Goal: Information Seeking & Learning: Learn about a topic

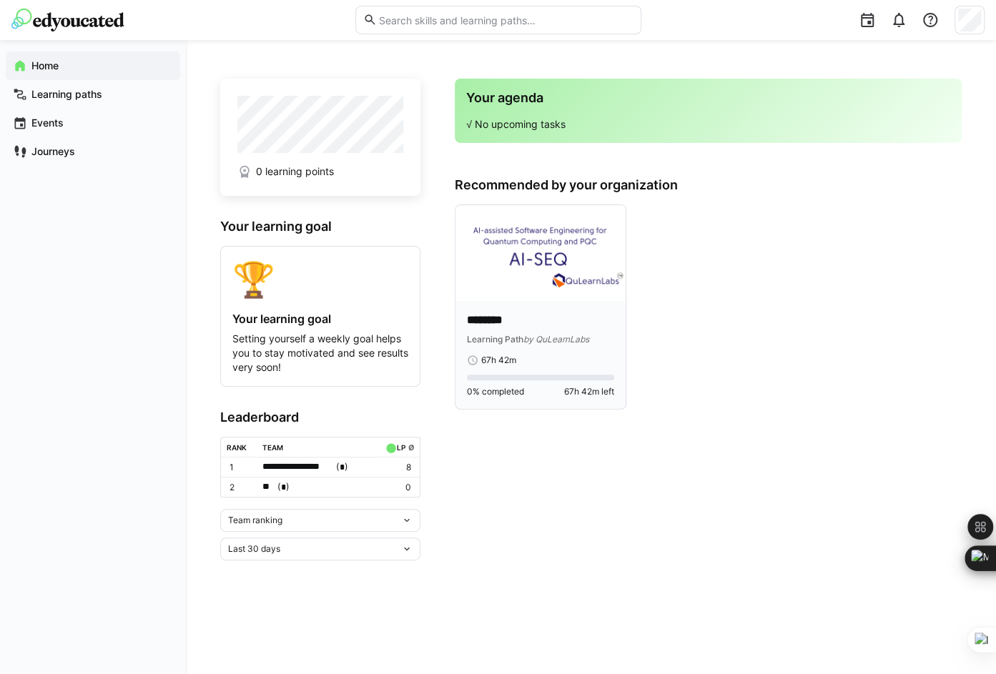
click at [506, 282] on img at bounding box center [540, 253] width 170 height 96
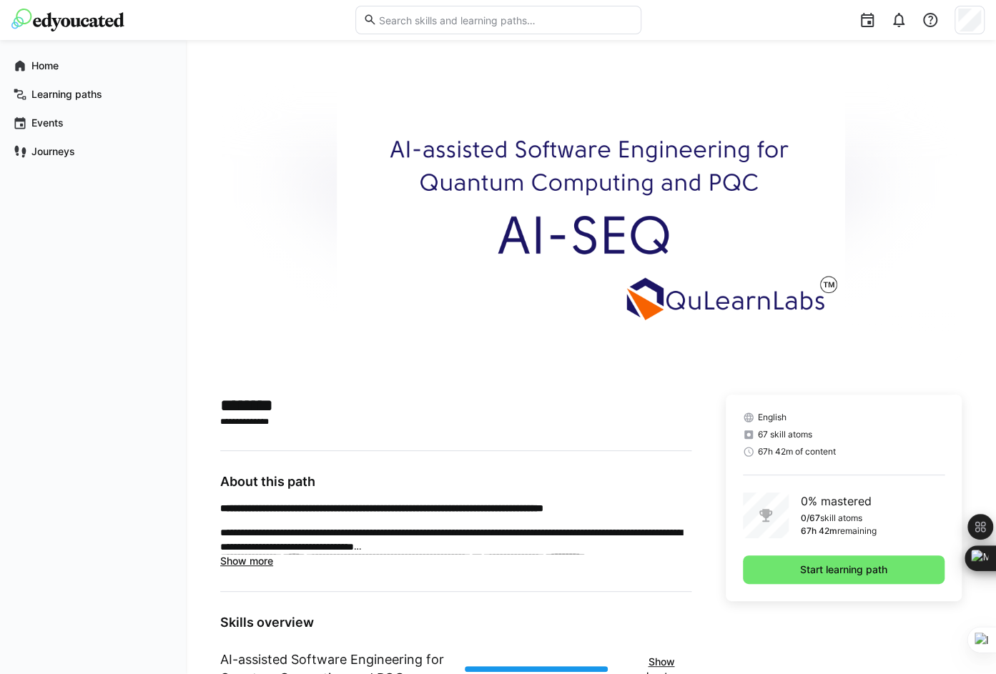
scroll to position [227, 0]
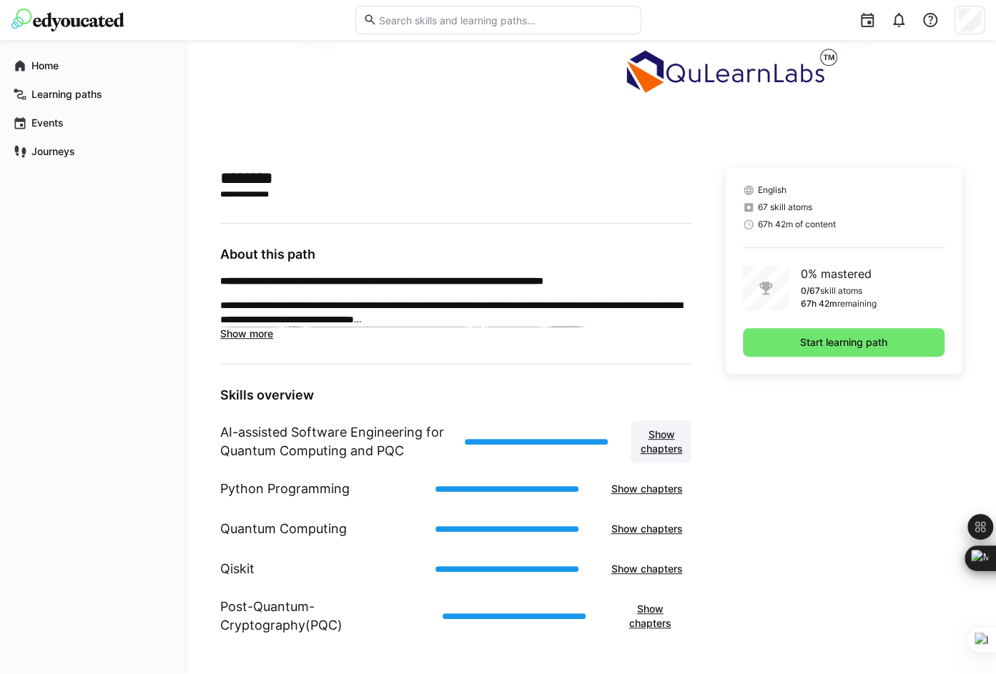
click at [662, 446] on span "Show chapters" at bounding box center [661, 442] width 46 height 29
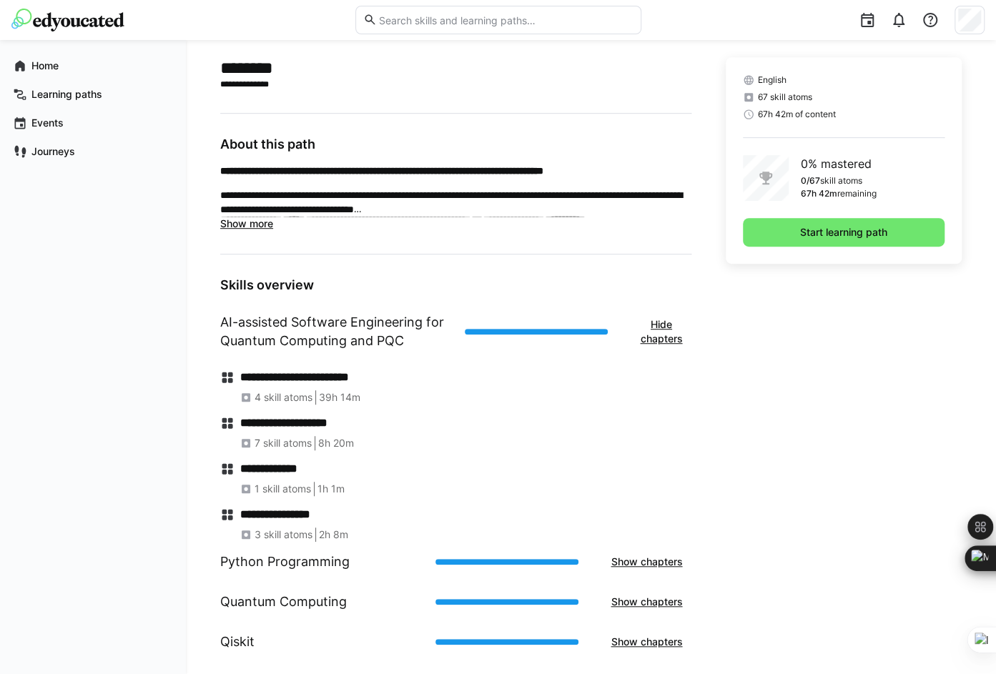
scroll to position [370, 0]
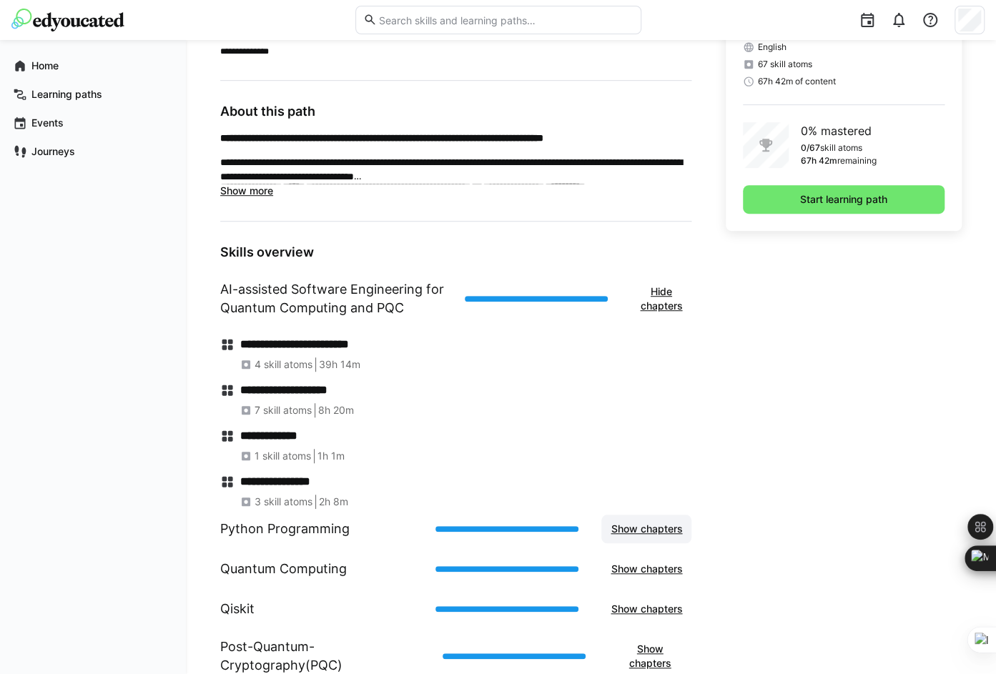
click at [608, 537] on span "Show chapters" at bounding box center [646, 529] width 90 height 29
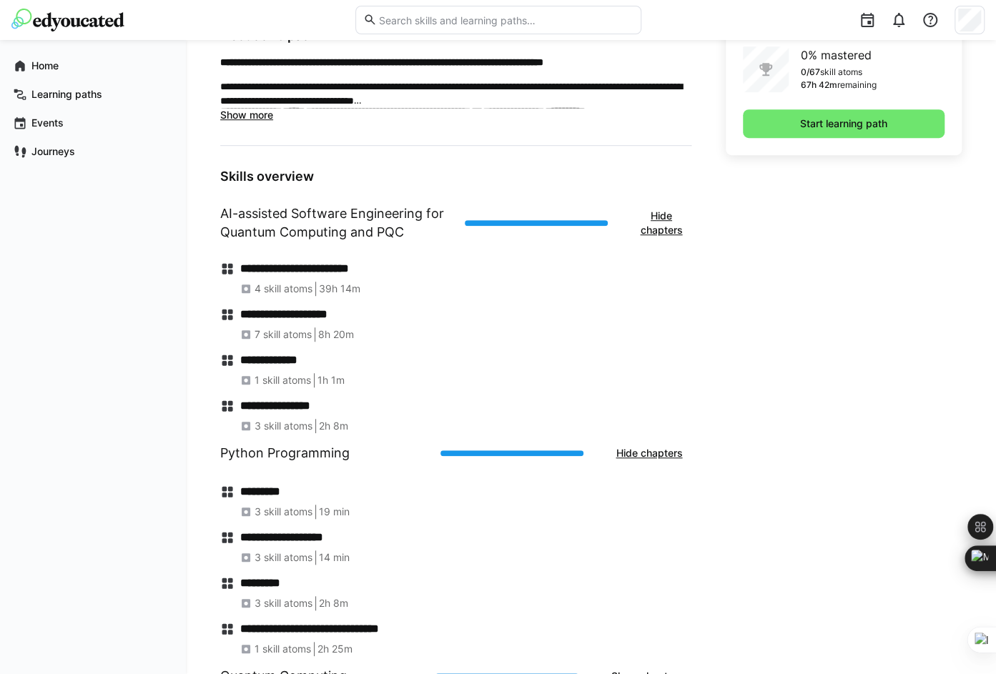
scroll to position [442, 0]
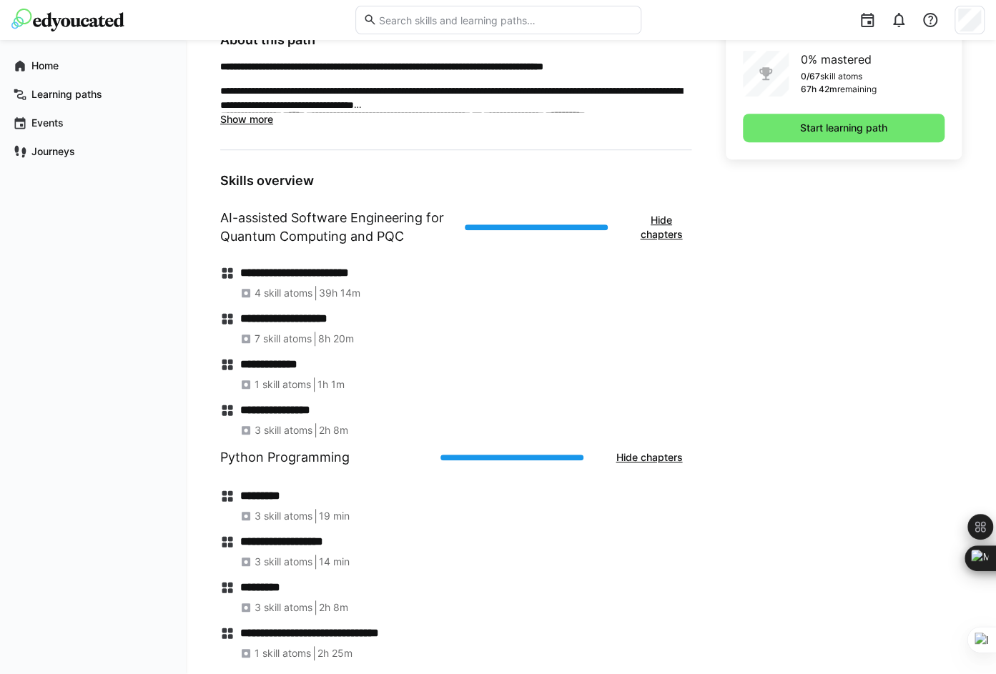
click at [297, 278] on h4 "**********" at bounding box center [465, 273] width 451 height 14
click at [492, 225] on div at bounding box center [536, 228] width 143 height 6
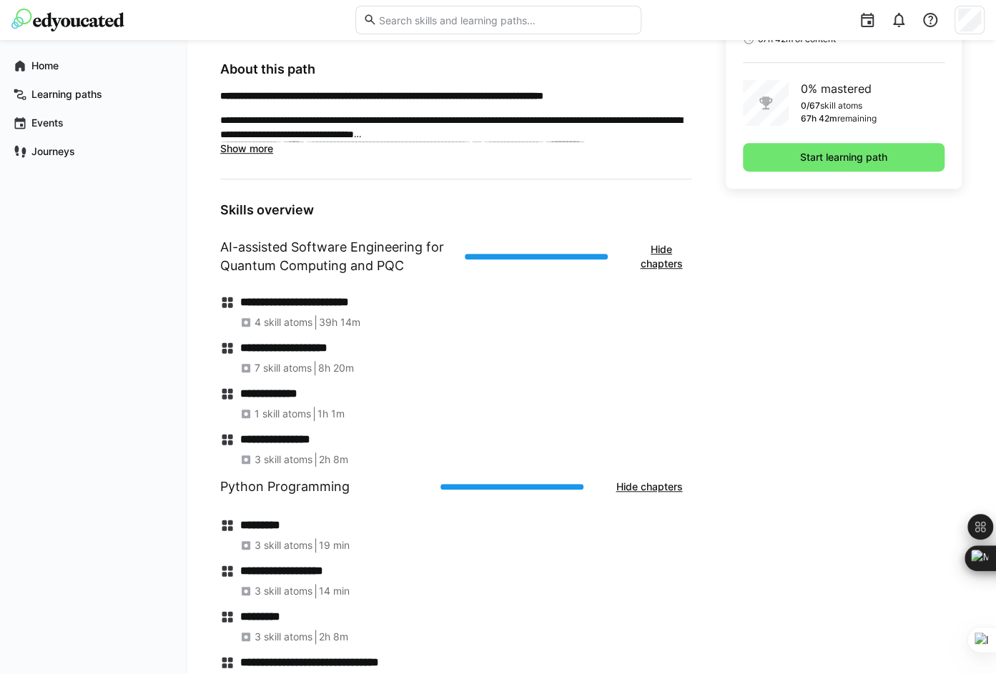
scroll to position [299, 0]
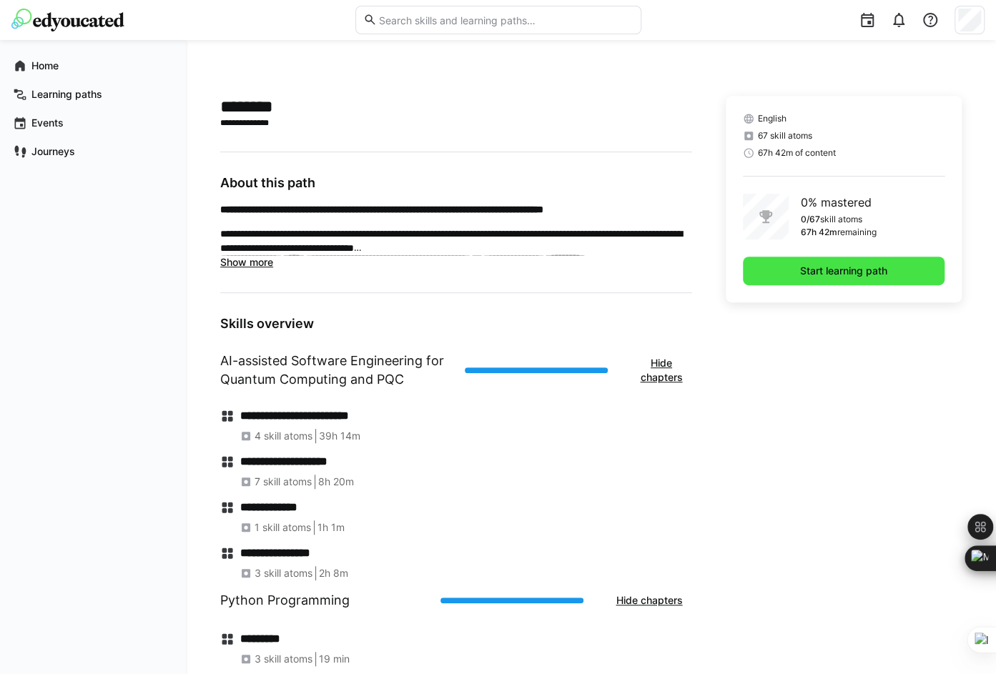
click at [792, 265] on span "Start learning path" at bounding box center [844, 271] width 202 height 29
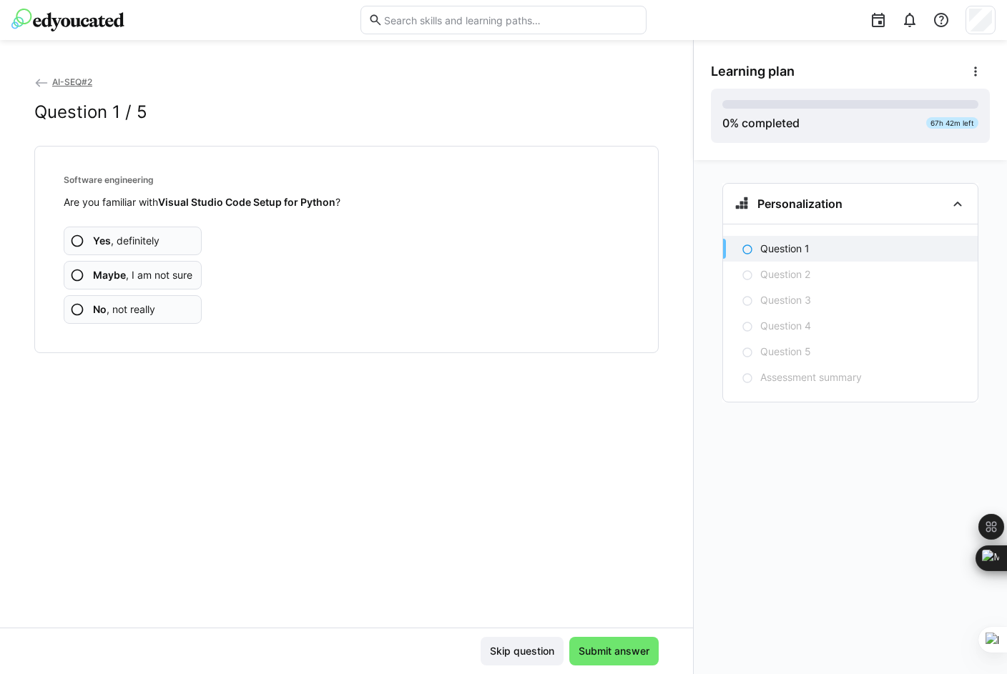
click at [127, 243] on span "Yes , definitely" at bounding box center [126, 241] width 66 height 14
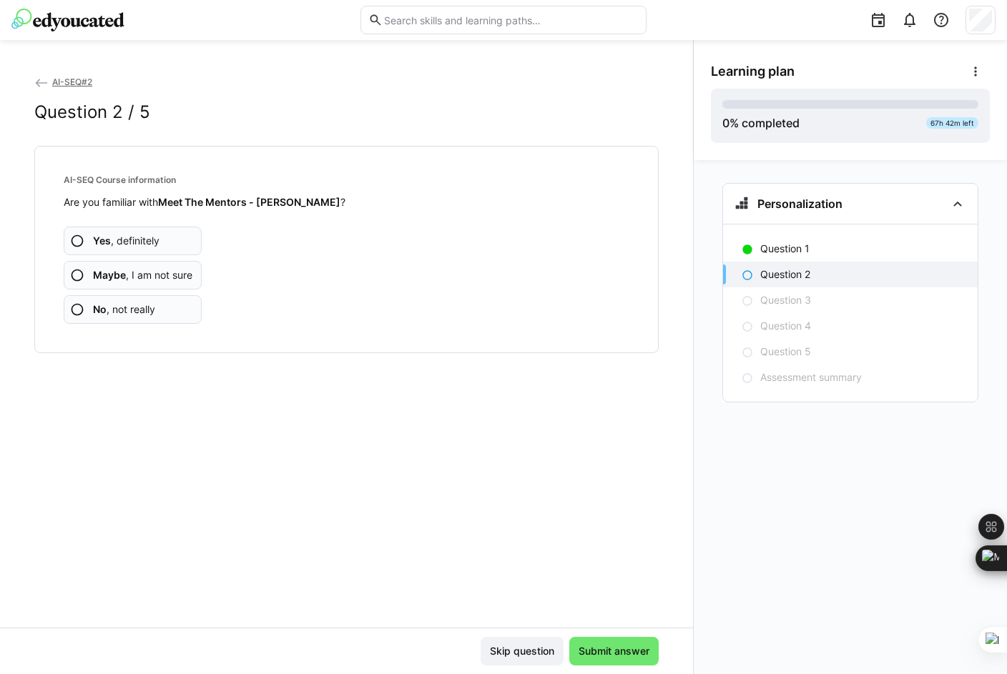
click at [132, 240] on span "Yes , definitely" at bounding box center [126, 241] width 66 height 14
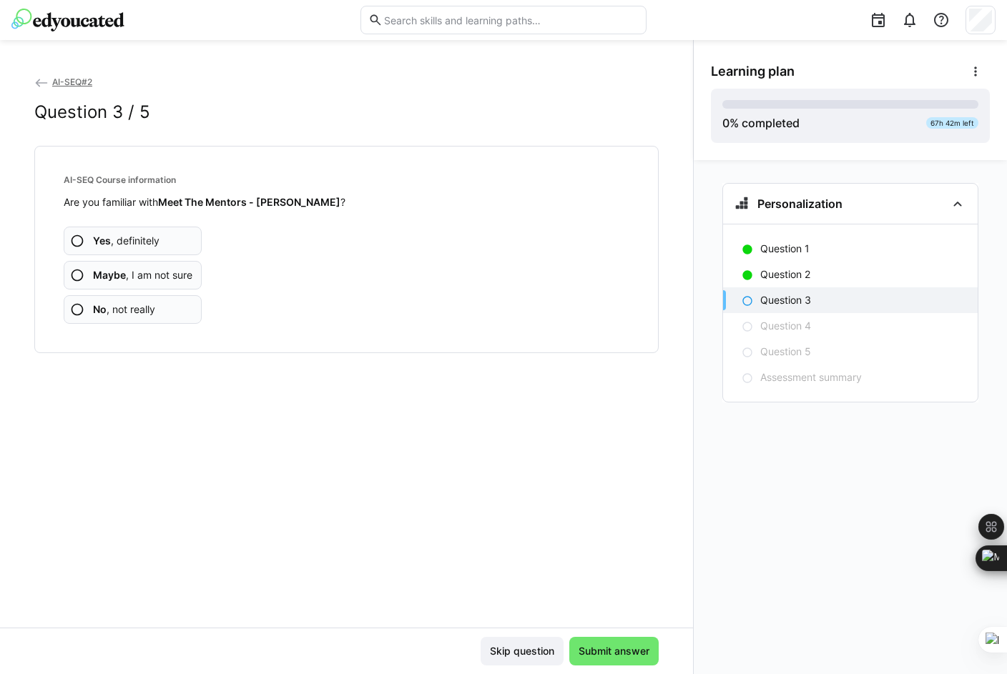
click at [139, 242] on span "Yes , definitely" at bounding box center [126, 241] width 66 height 14
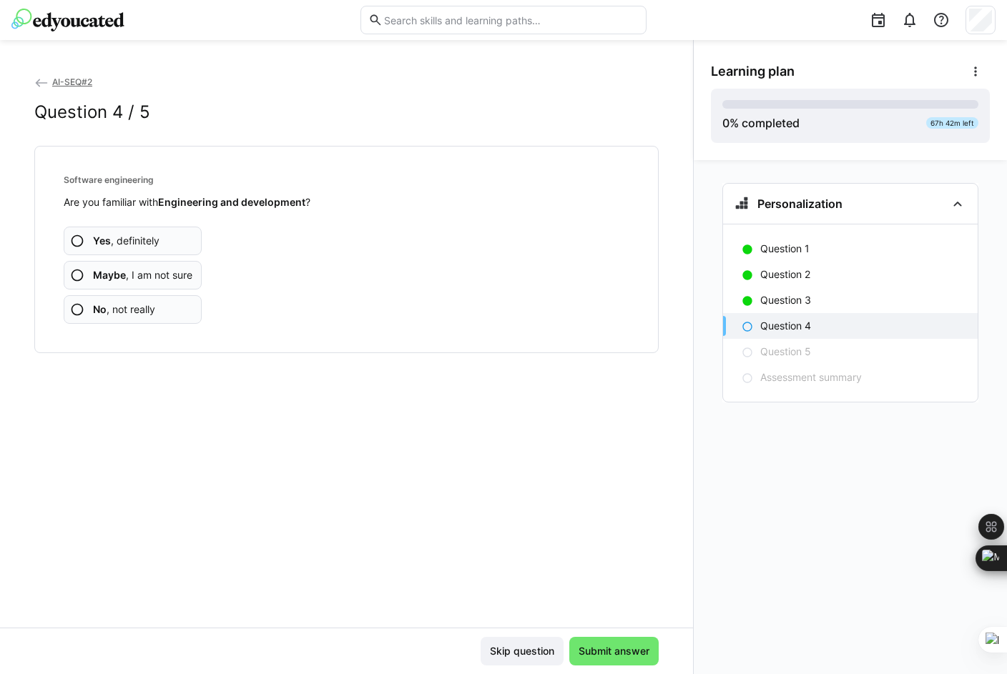
click at [129, 243] on span "Yes , definitely" at bounding box center [126, 241] width 66 height 14
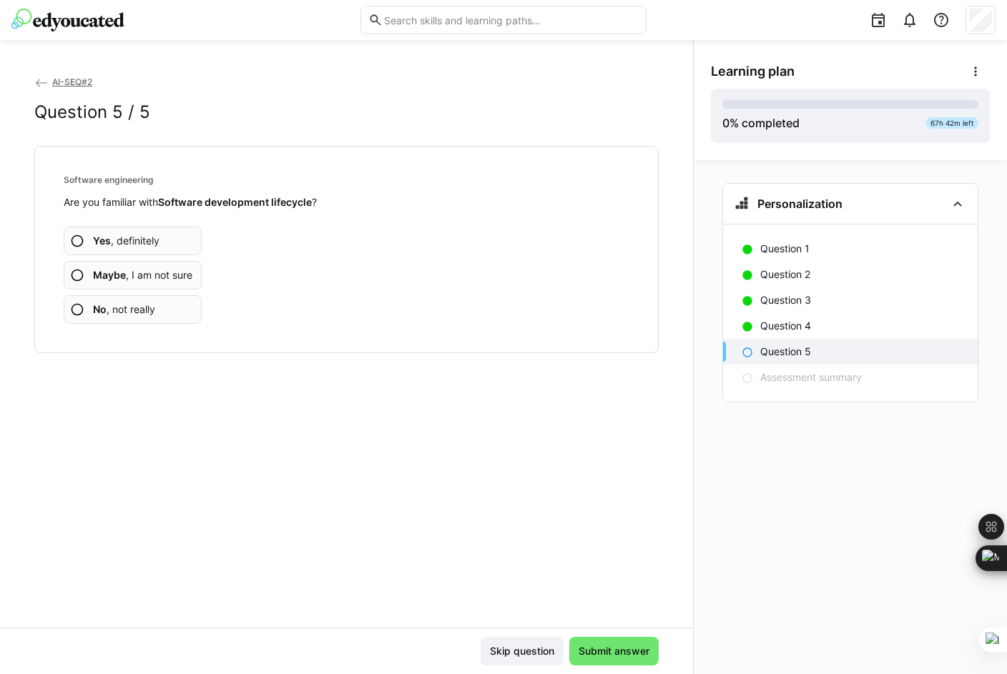
click at [128, 243] on span "Yes , definitely" at bounding box center [126, 241] width 66 height 14
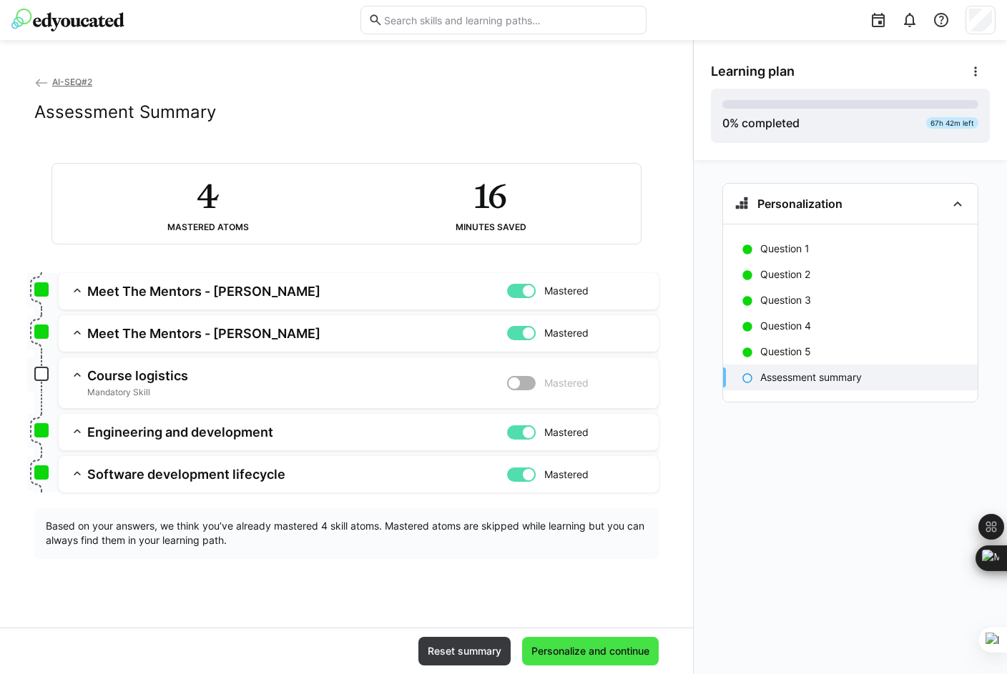
click at [571, 650] on span "Personalize and continue" at bounding box center [590, 651] width 122 height 14
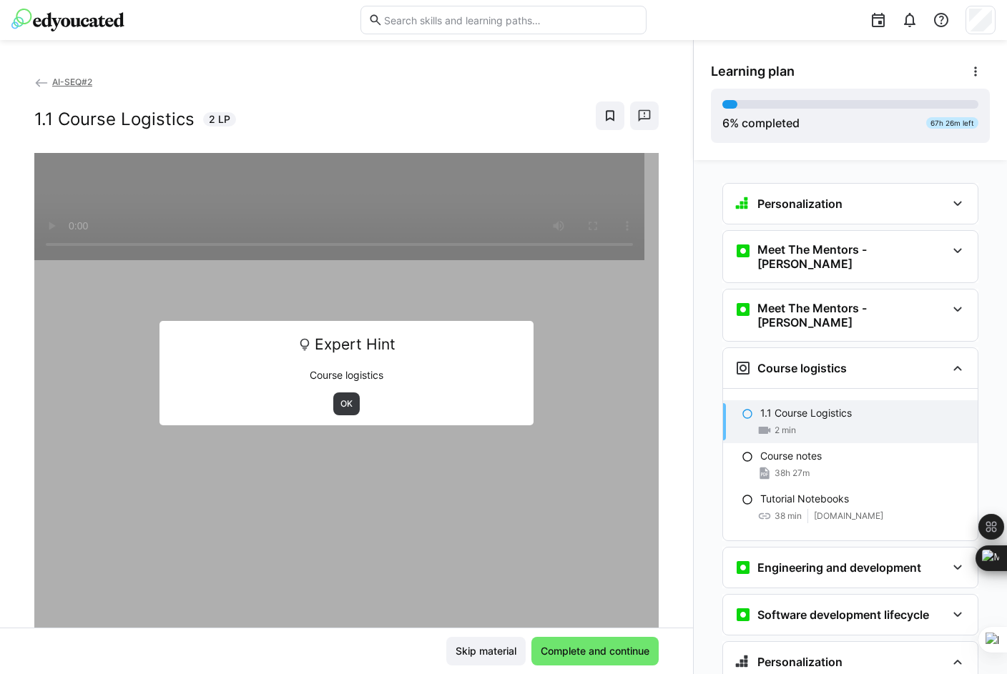
scroll to position [59, 0]
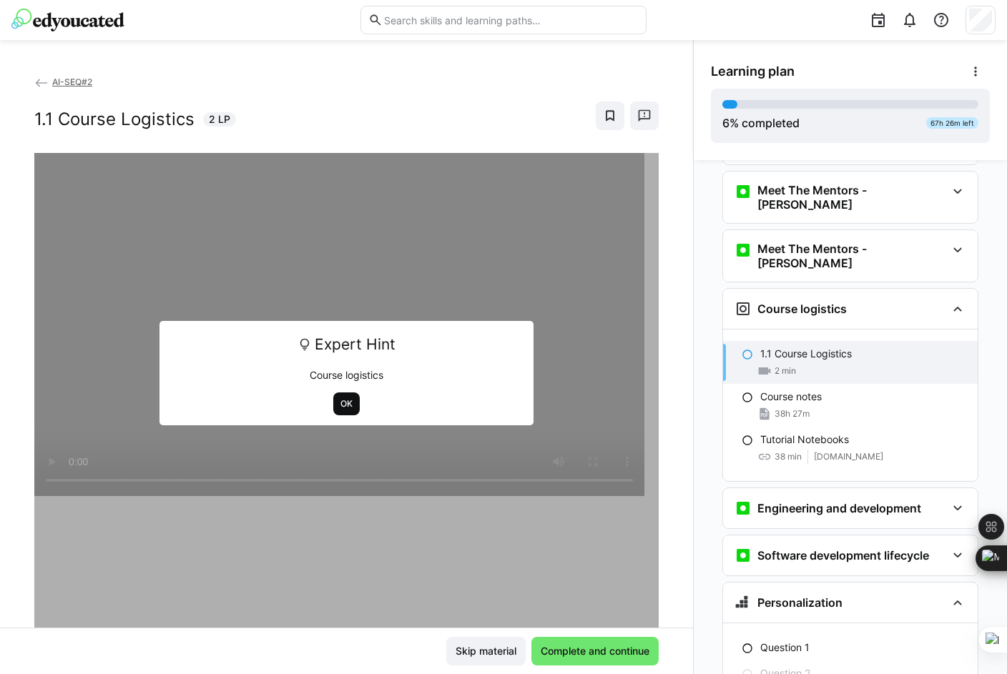
click at [342, 405] on span "OK" at bounding box center [346, 403] width 15 height 11
